Goal: Task Accomplishment & Management: Manage account settings

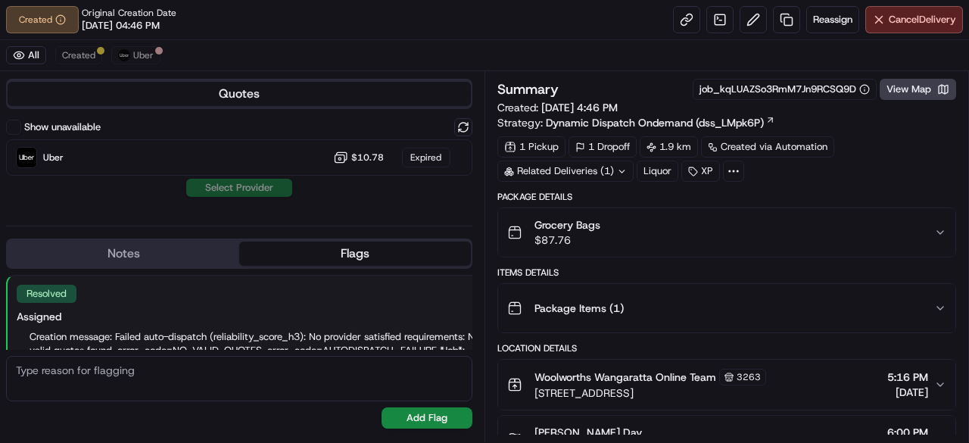
scroll to position [92, 0]
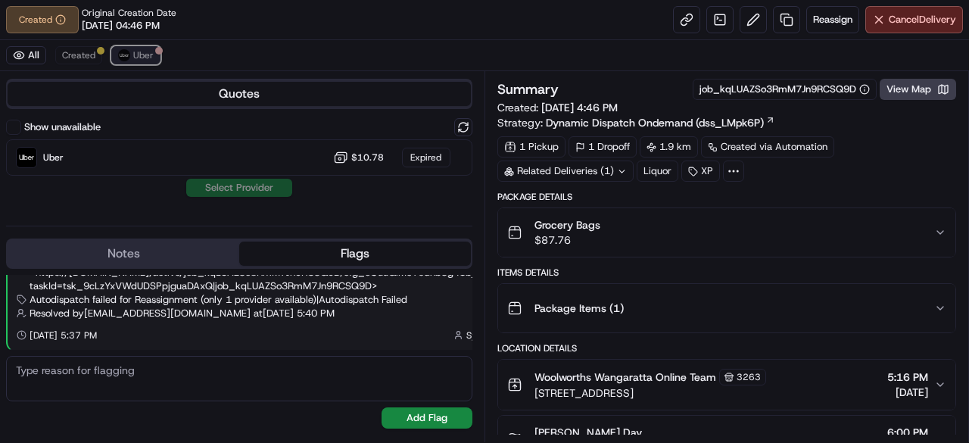
click at [142, 52] on span "Uber" at bounding box center [143, 55] width 20 height 12
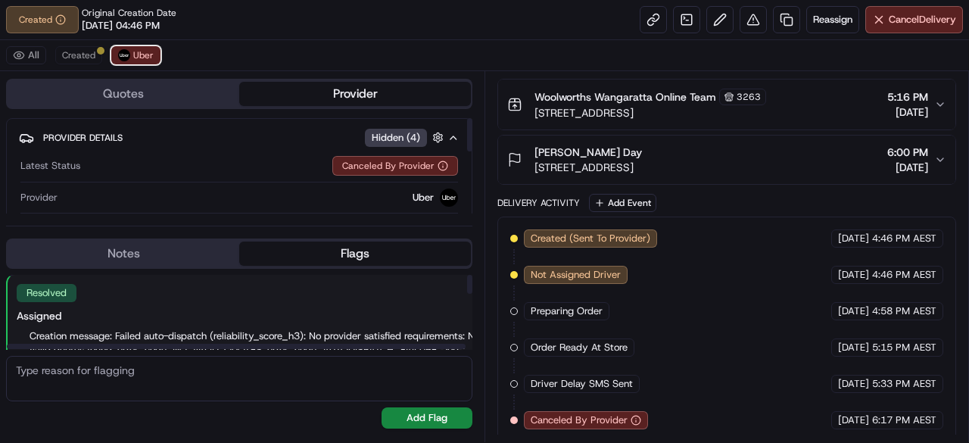
scroll to position [0, 0]
click at [73, 58] on span "Created" at bounding box center [78, 55] width 33 height 12
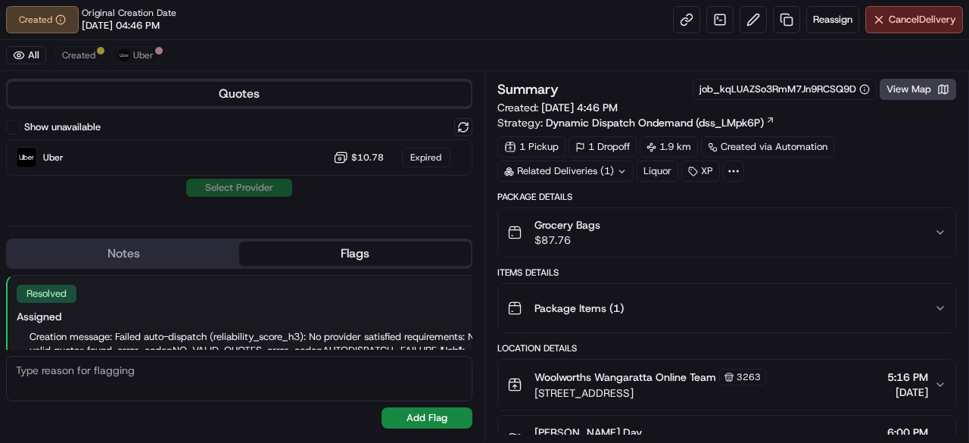
scroll to position [92, 0]
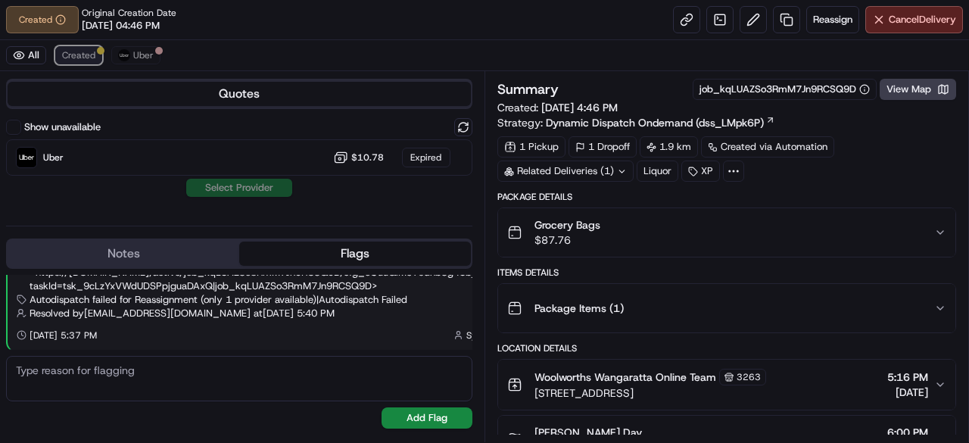
click at [75, 58] on span "Created" at bounding box center [78, 55] width 33 height 12
click at [918, 25] on span "Cancel Delivery" at bounding box center [922, 20] width 67 height 14
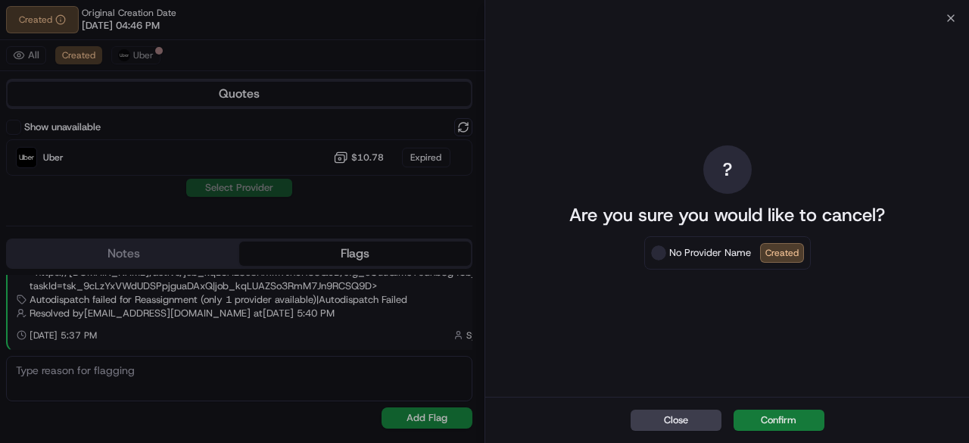
click at [786, 427] on button "Confirm" at bounding box center [779, 420] width 91 height 21
